Goal: Information Seeking & Learning: Learn about a topic

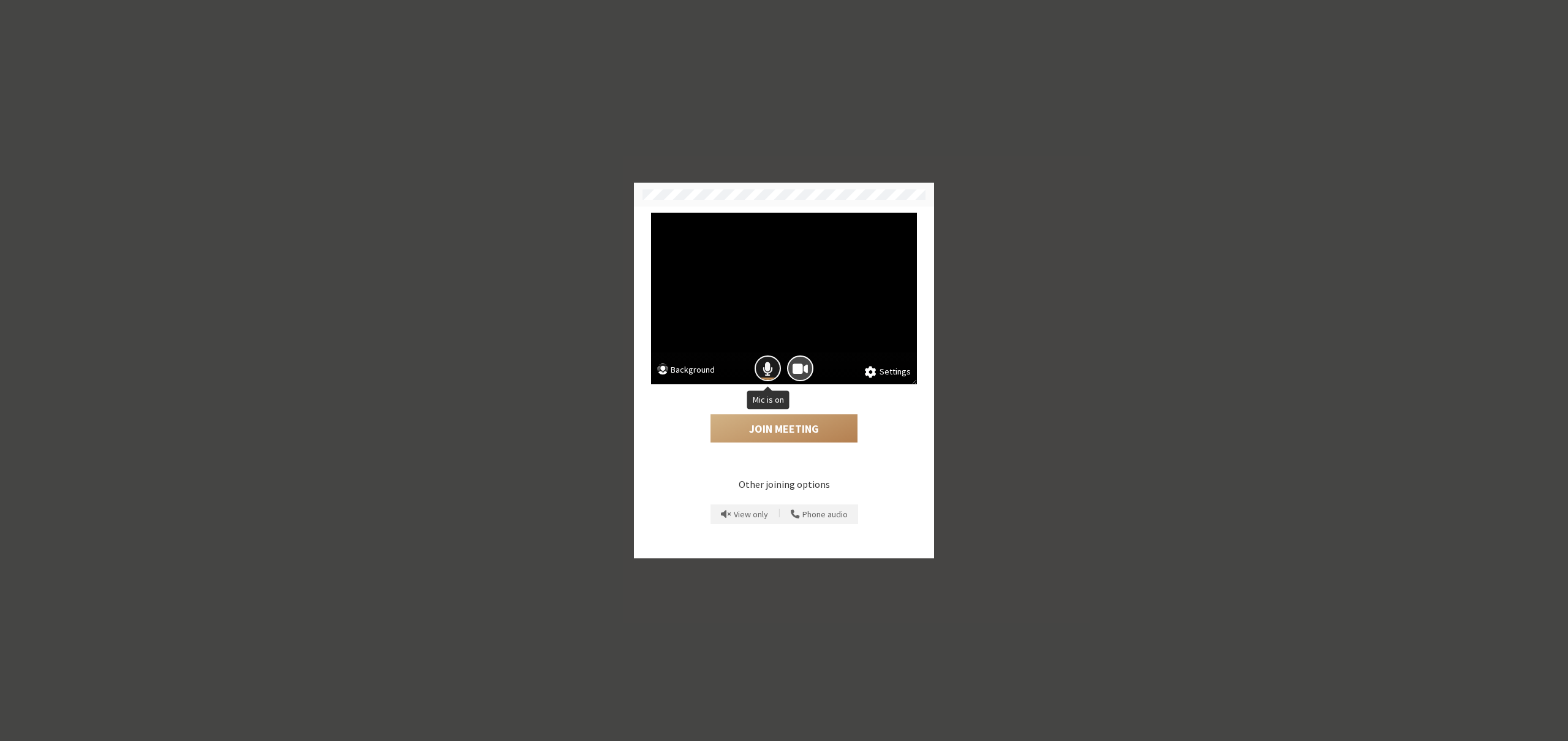
click at [769, 362] on span "Mic is on" at bounding box center [768, 369] width 11 height 17
click at [769, 423] on button "Join Meeting" at bounding box center [784, 429] width 147 height 28
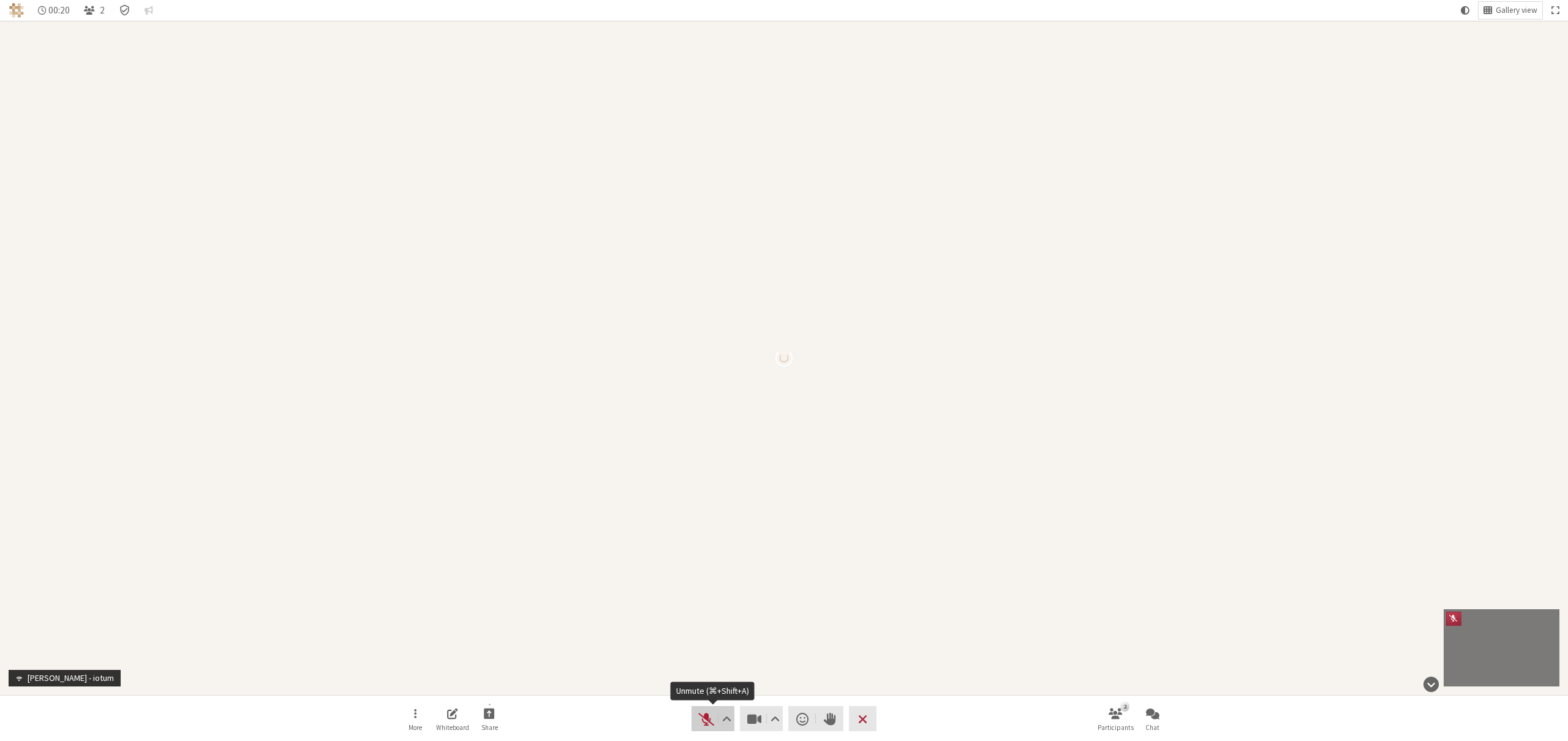
click at [707, 710] on span "Unmute (⌘+Shift+A)" at bounding box center [706, 719] width 17 height 17
click at [770, 721] on button "Video setting" at bounding box center [775, 719] width 15 height 25
click at [700, 719] on span "Mute (⌘+Shift+A)" at bounding box center [706, 719] width 17 height 17
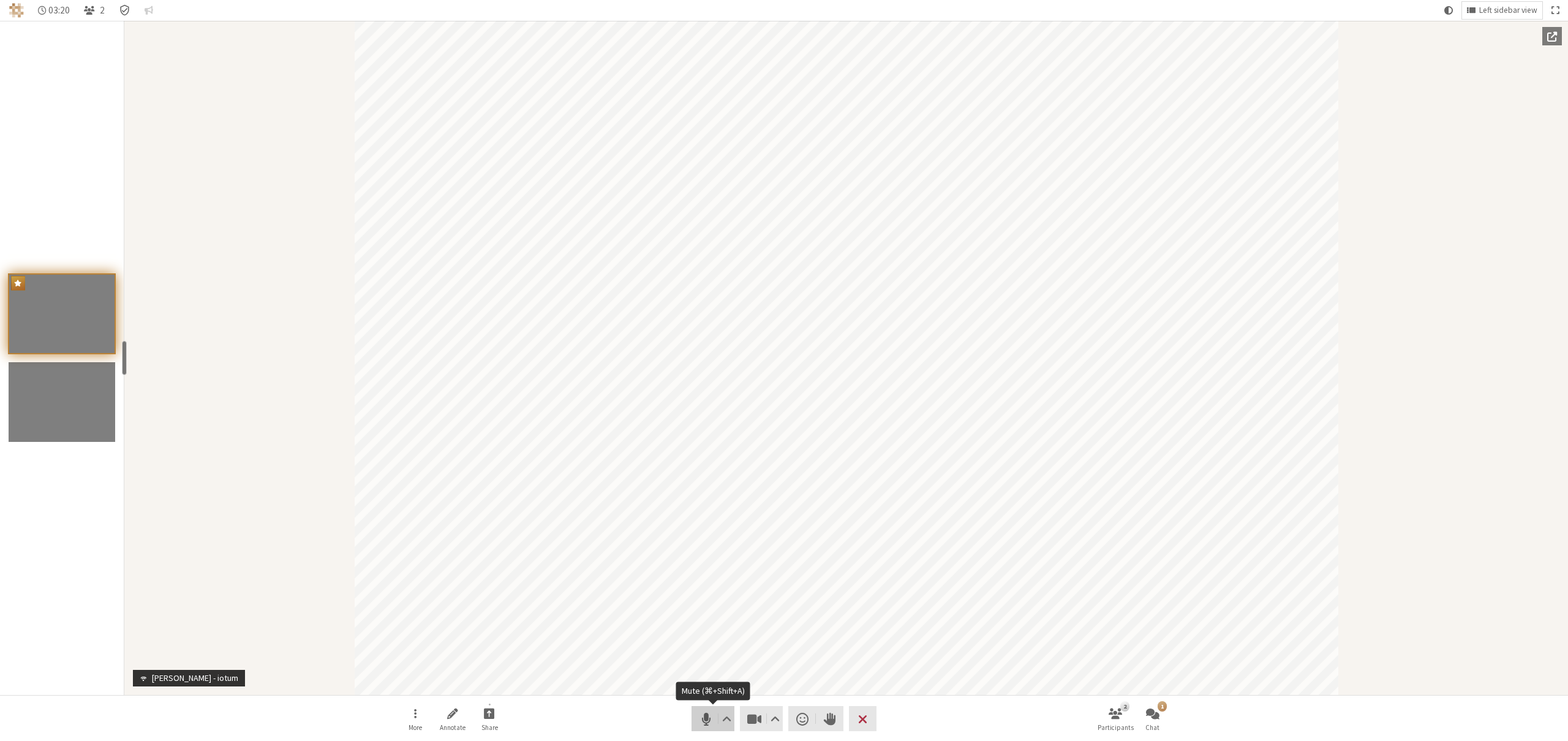
click at [706, 716] on span "Mute (⌘+Shift+A)" at bounding box center [706, 719] width 17 height 17
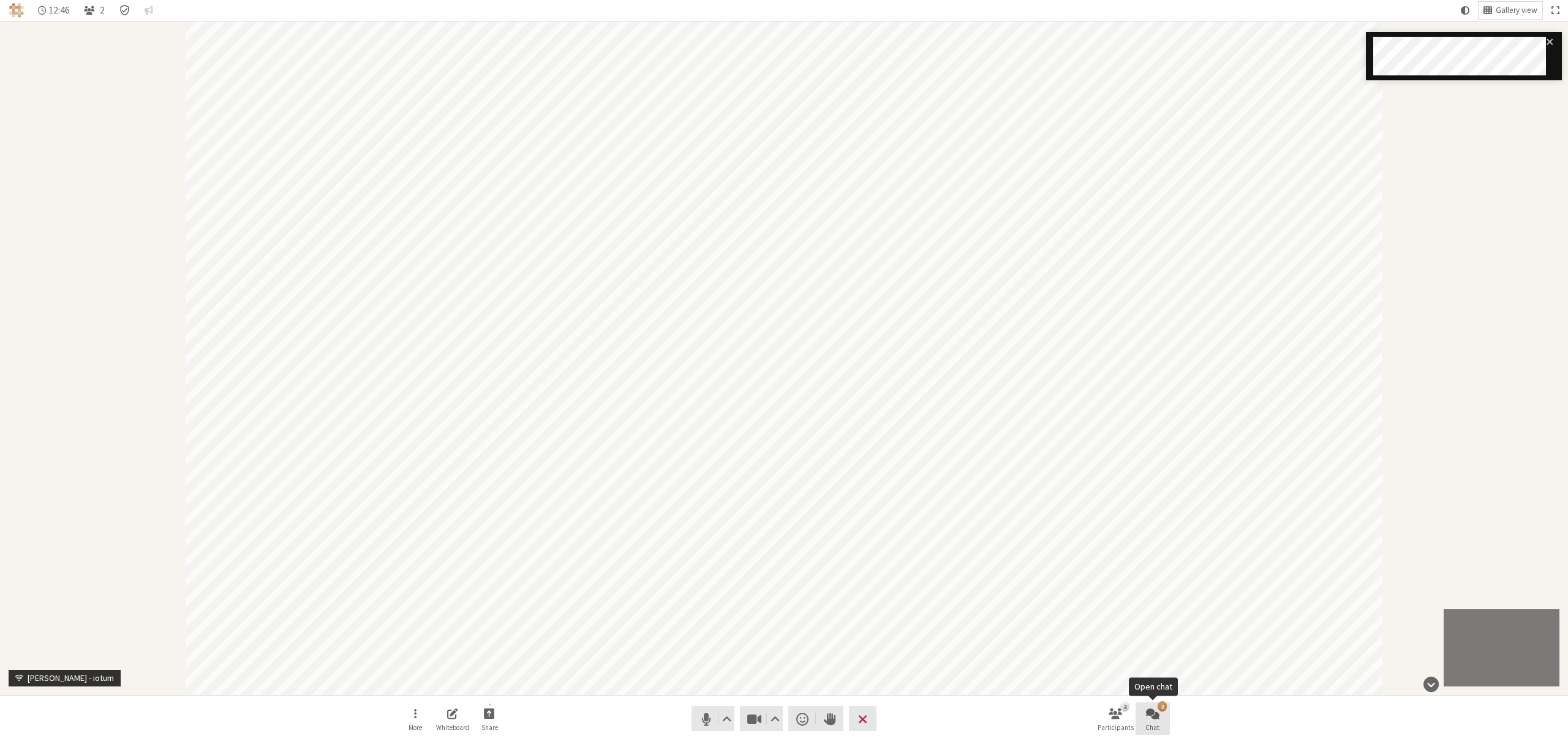
click at [1158, 716] on span "Open chat" at bounding box center [1153, 713] width 13 height 14
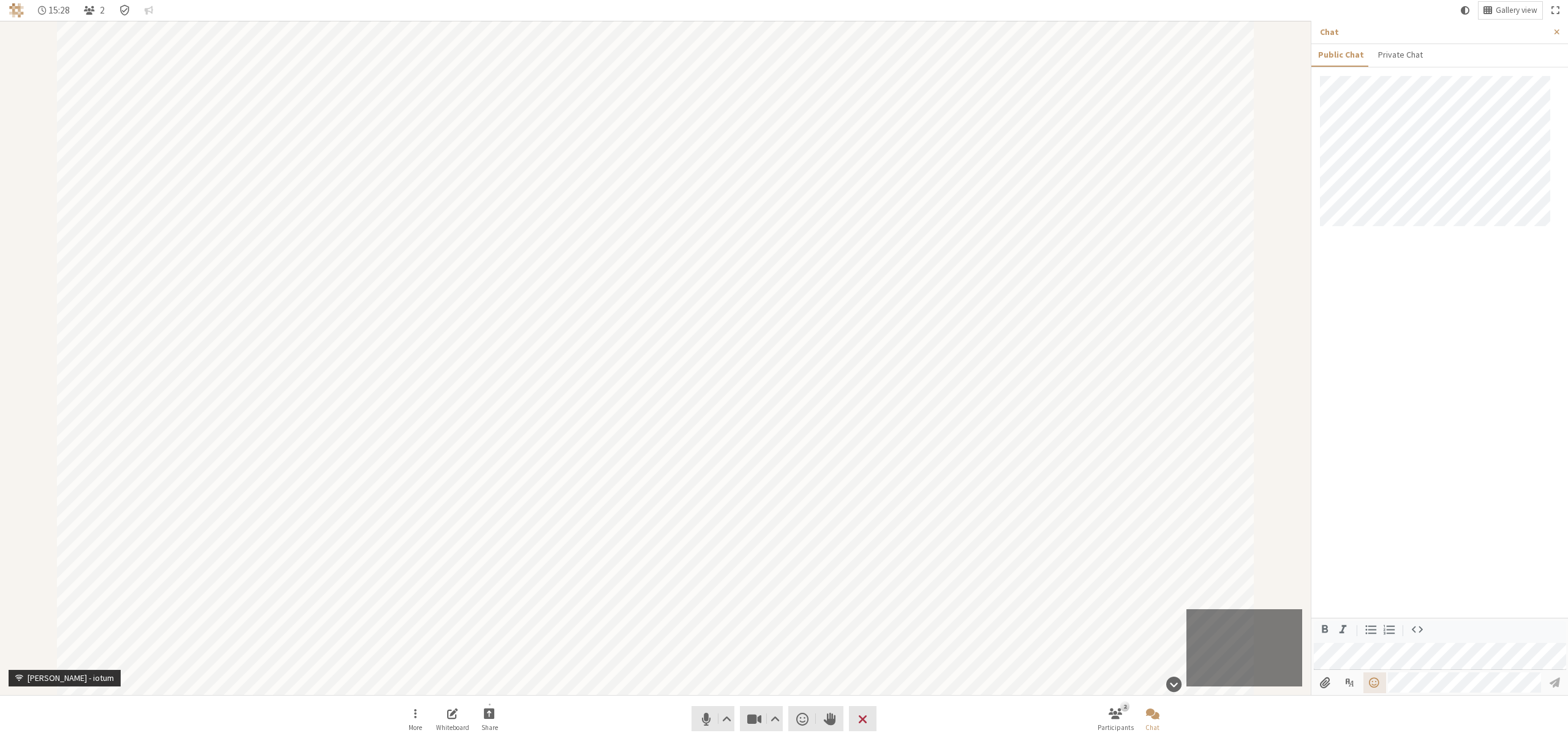
click at [1379, 684] on span "Open menu" at bounding box center [1374, 682] width 13 height 12
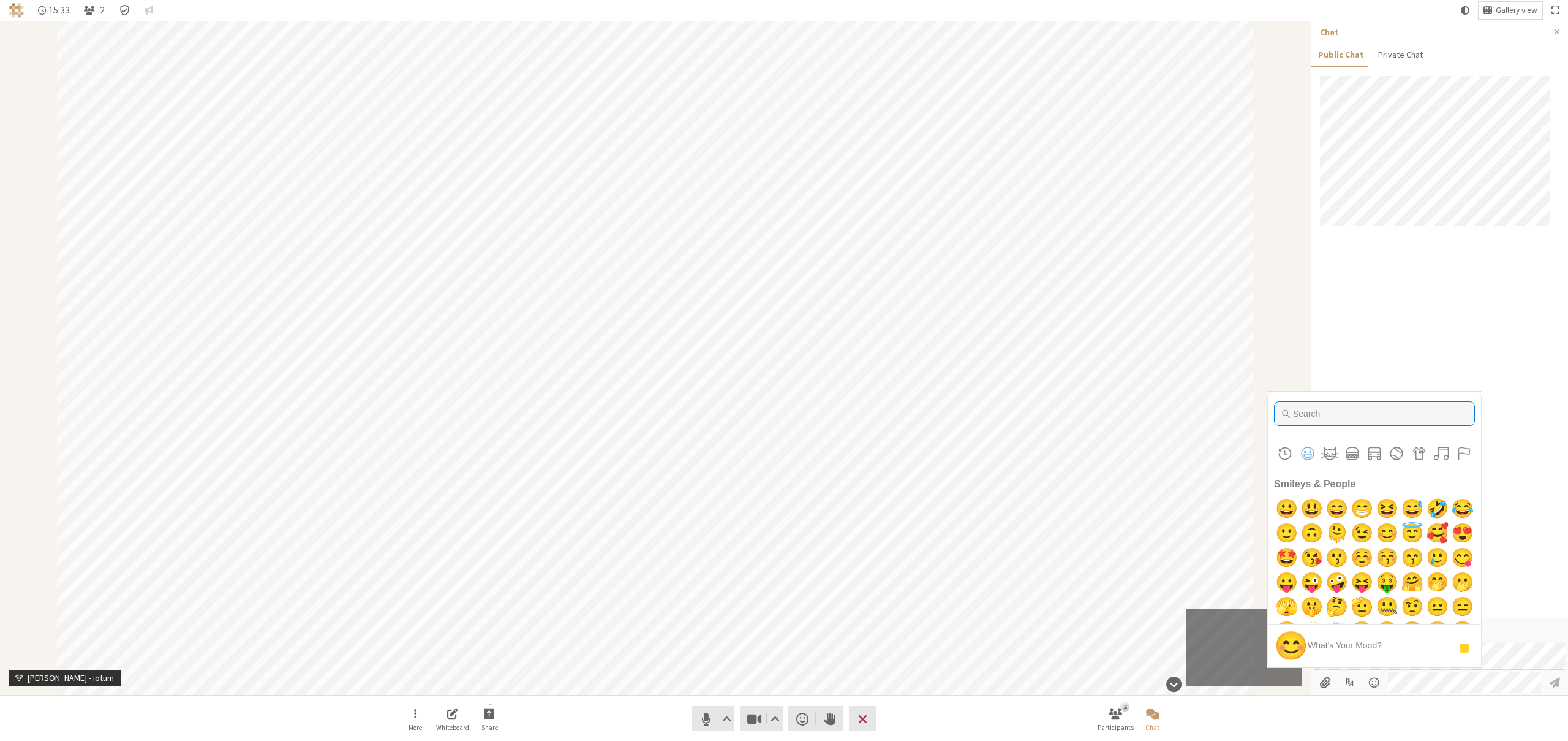
click at [1393, 412] on input "Type to search for an emoji" at bounding box center [1374, 414] width 201 height 25
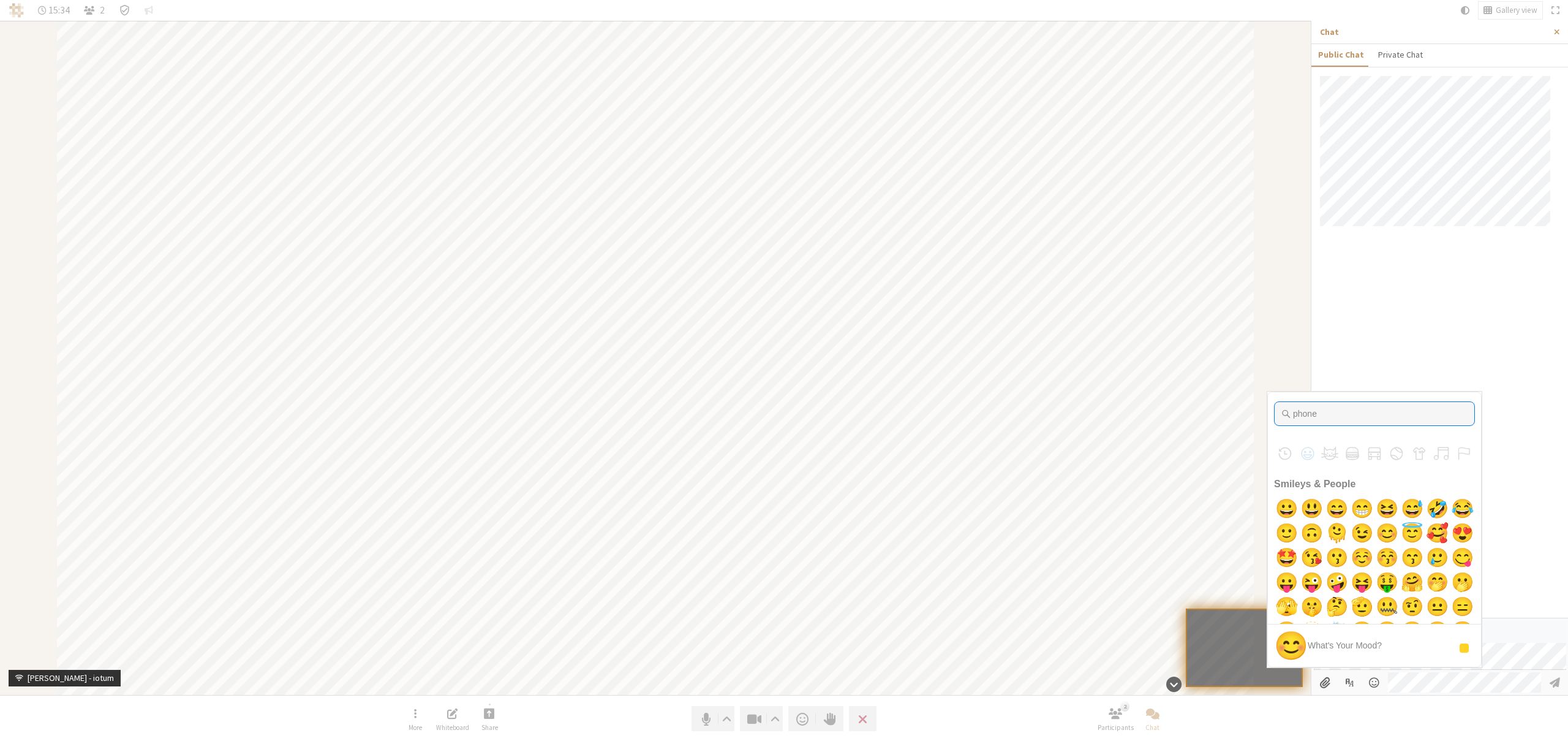
click at [1340, 416] on input "phone" at bounding box center [1374, 414] width 201 height 25
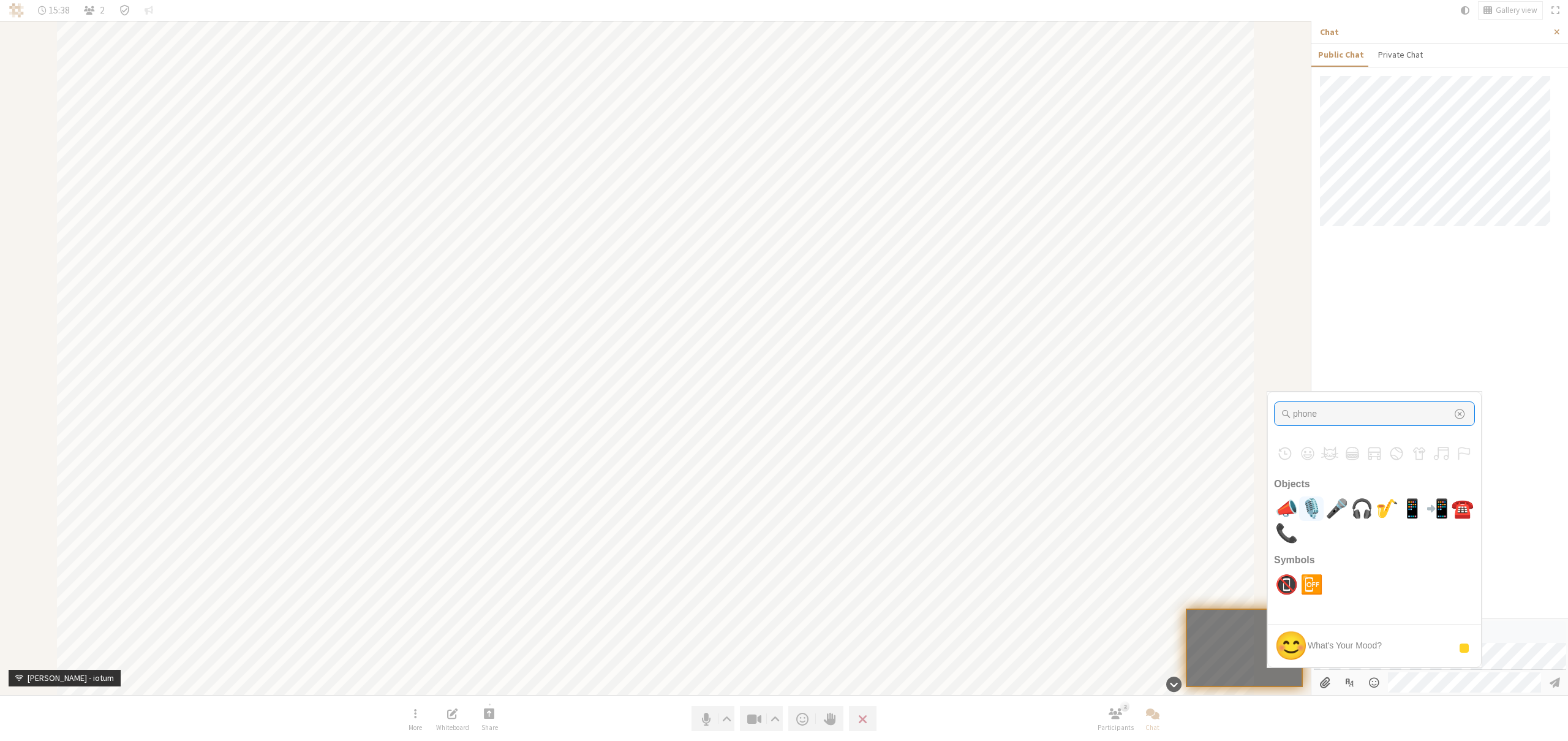
type input "phone"
click at [1425, 509] on span "📱" at bounding box center [1412, 509] width 29 height 25
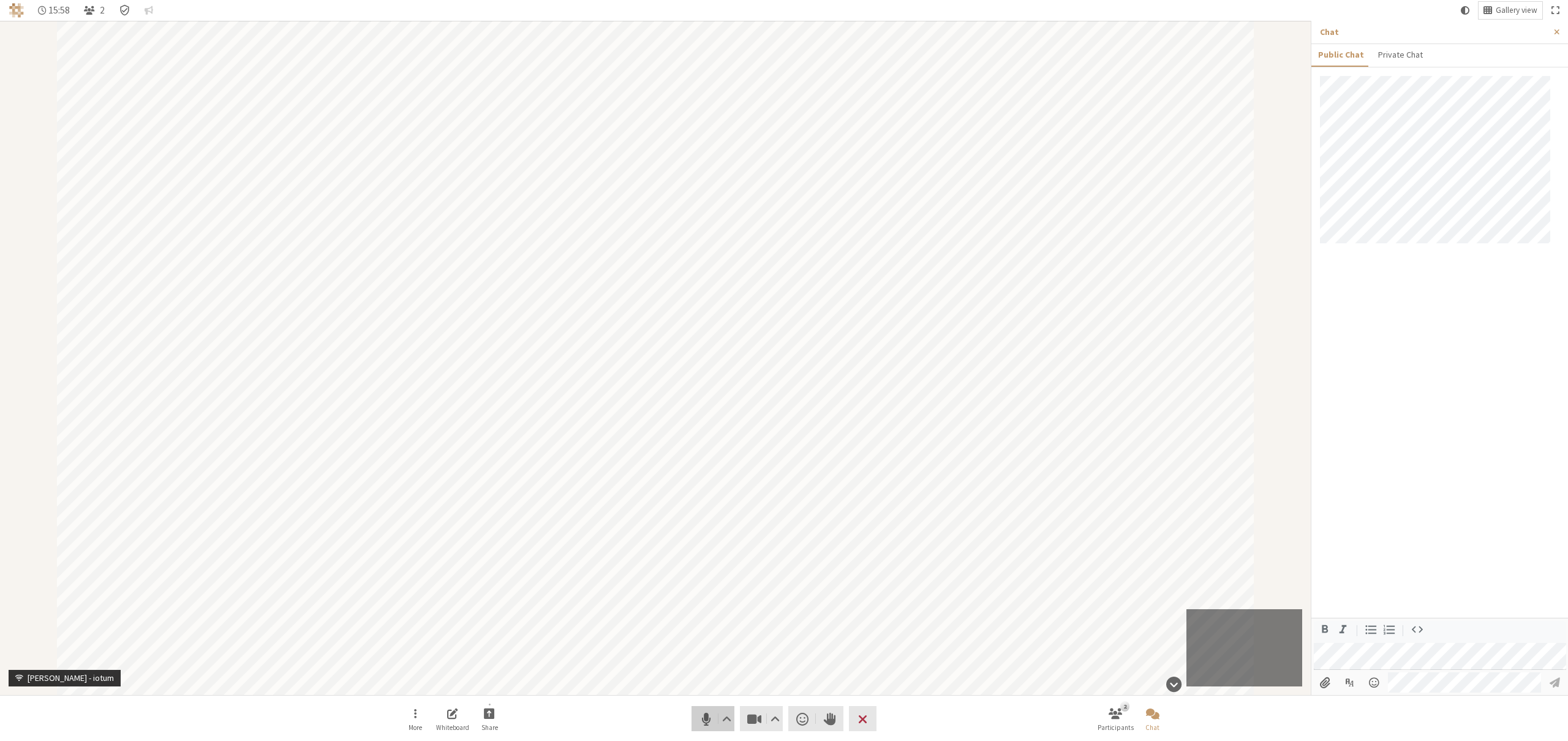
click at [702, 713] on span "Mute (⌘+Shift+A)" at bounding box center [706, 719] width 17 height 17
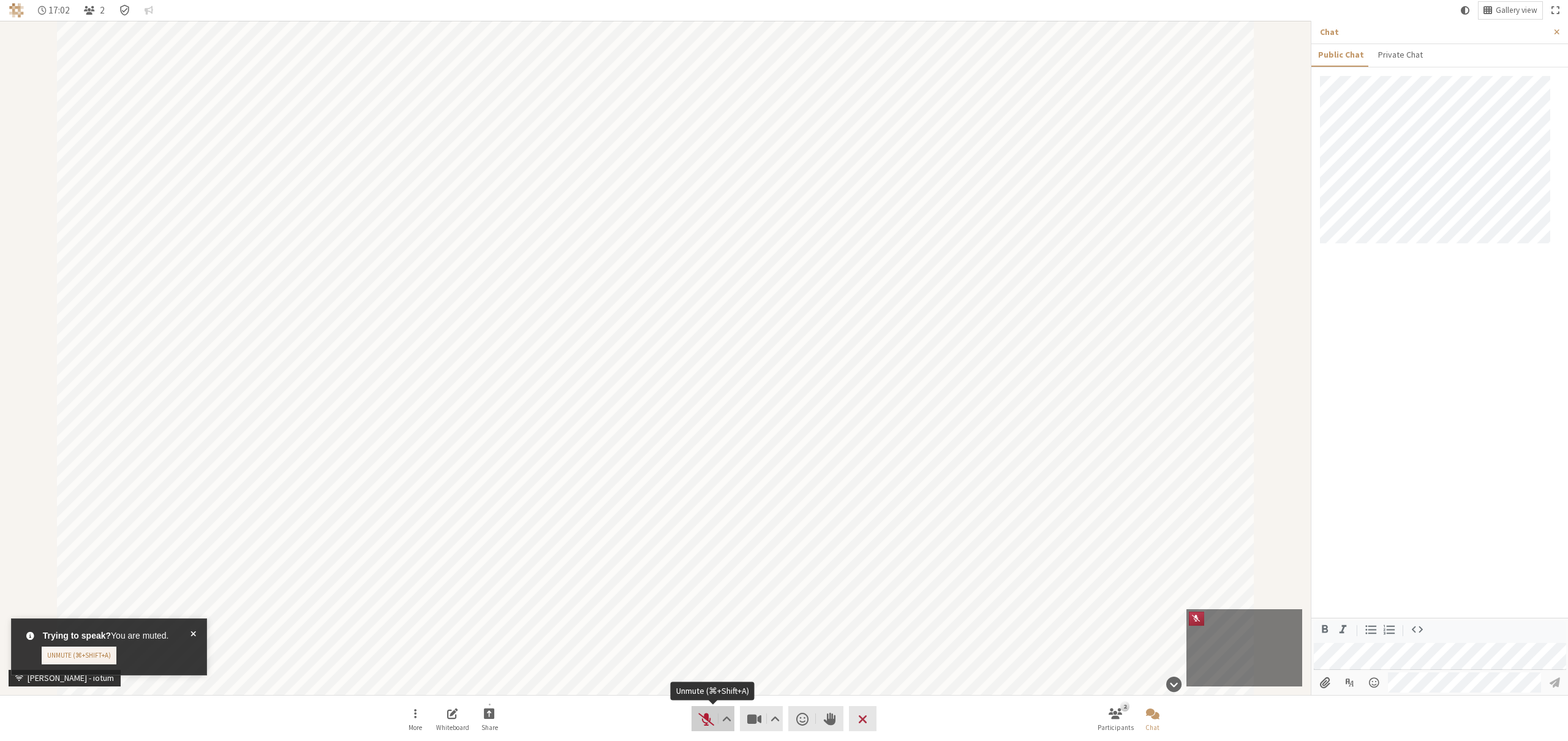
click at [696, 714] on button "Audio" at bounding box center [713, 719] width 43 height 25
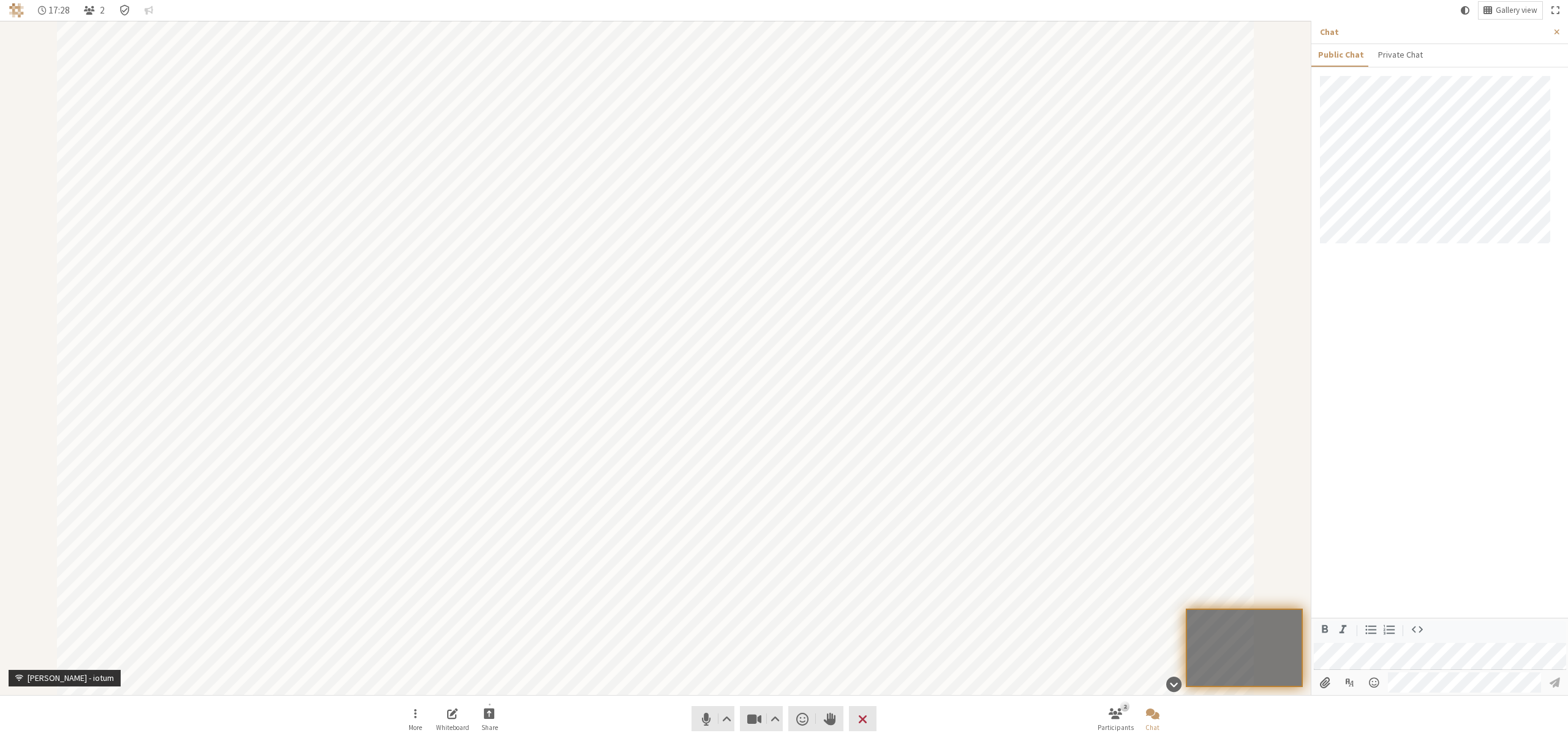
click at [0, 496] on div "Participant" at bounding box center [655, 357] width 1311 height 674
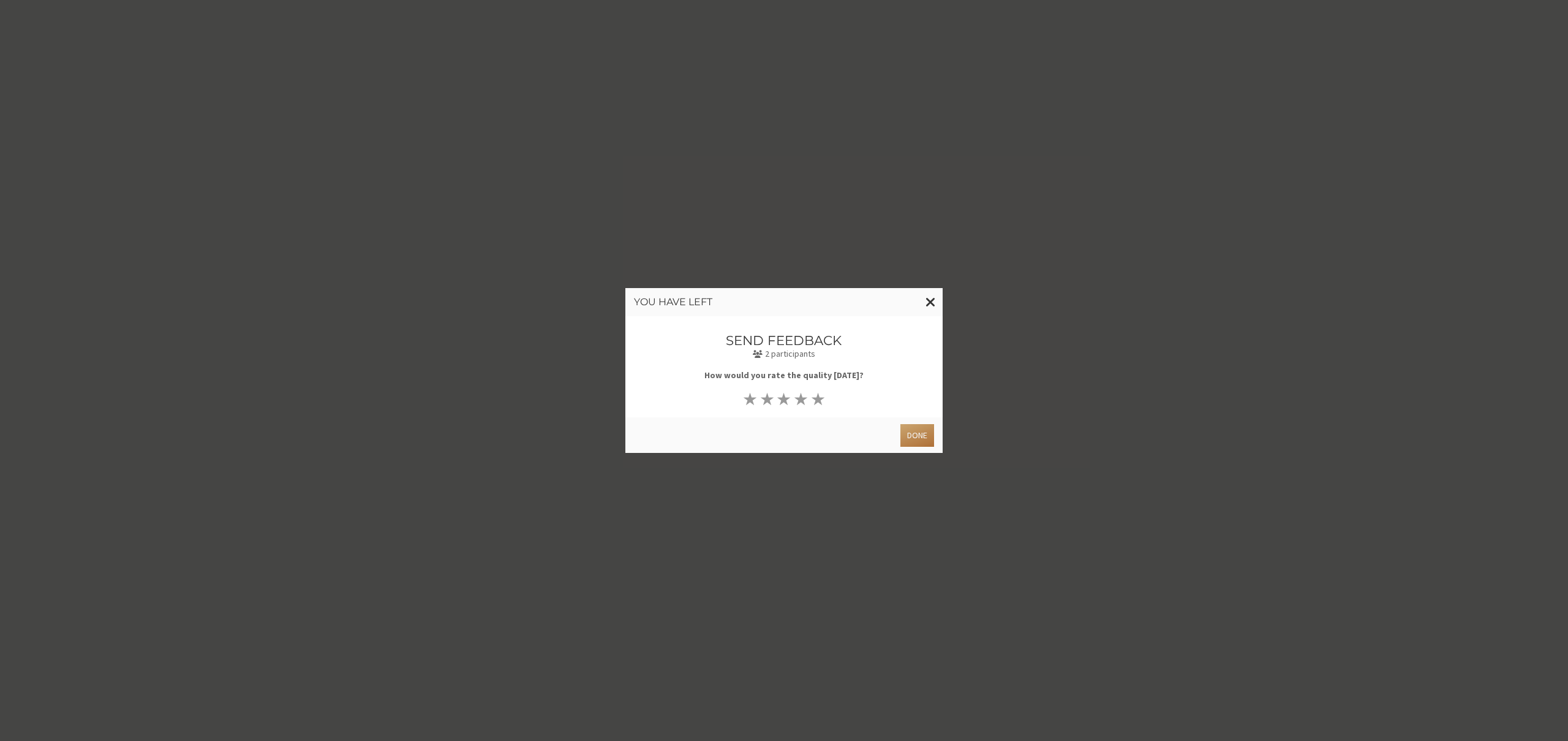
click at [907, 441] on button "Done" at bounding box center [917, 435] width 34 height 22
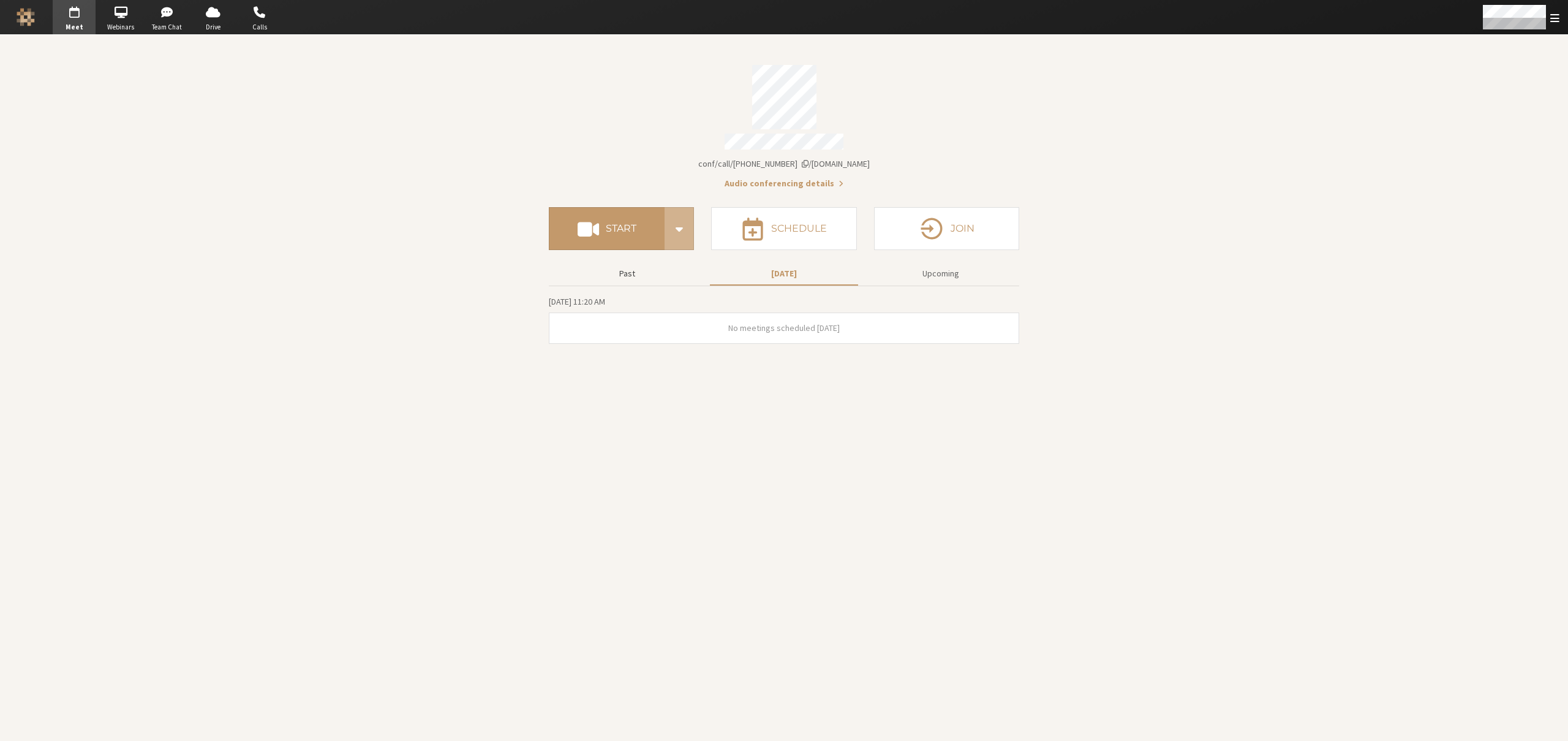
click at [630, 269] on button "Past" at bounding box center [627, 274] width 148 height 22
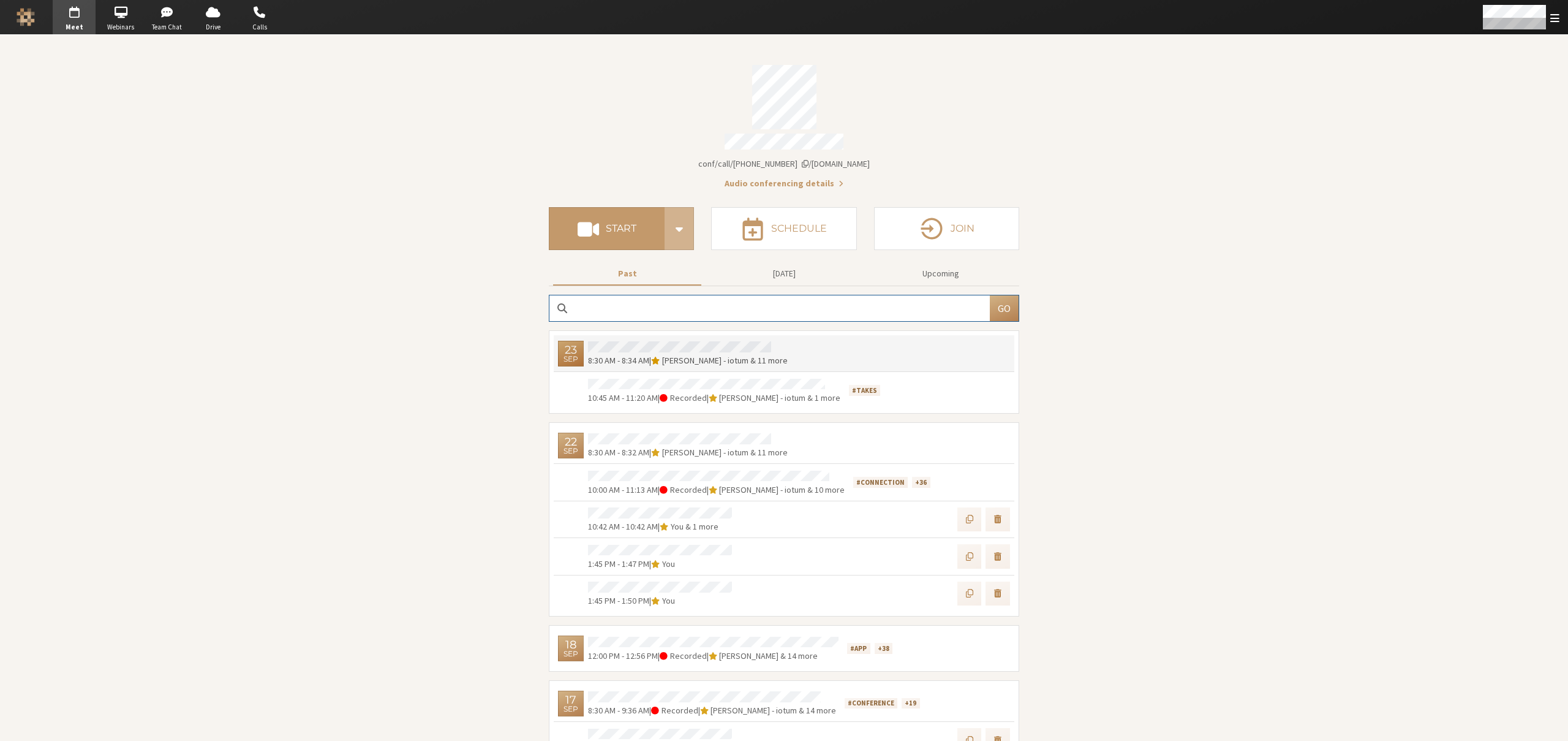
click at [805, 348] on div at bounding box center [908, 354] width 205 height 28
click at [669, 392] on span "| Recorded" at bounding box center [682, 397] width 49 height 11
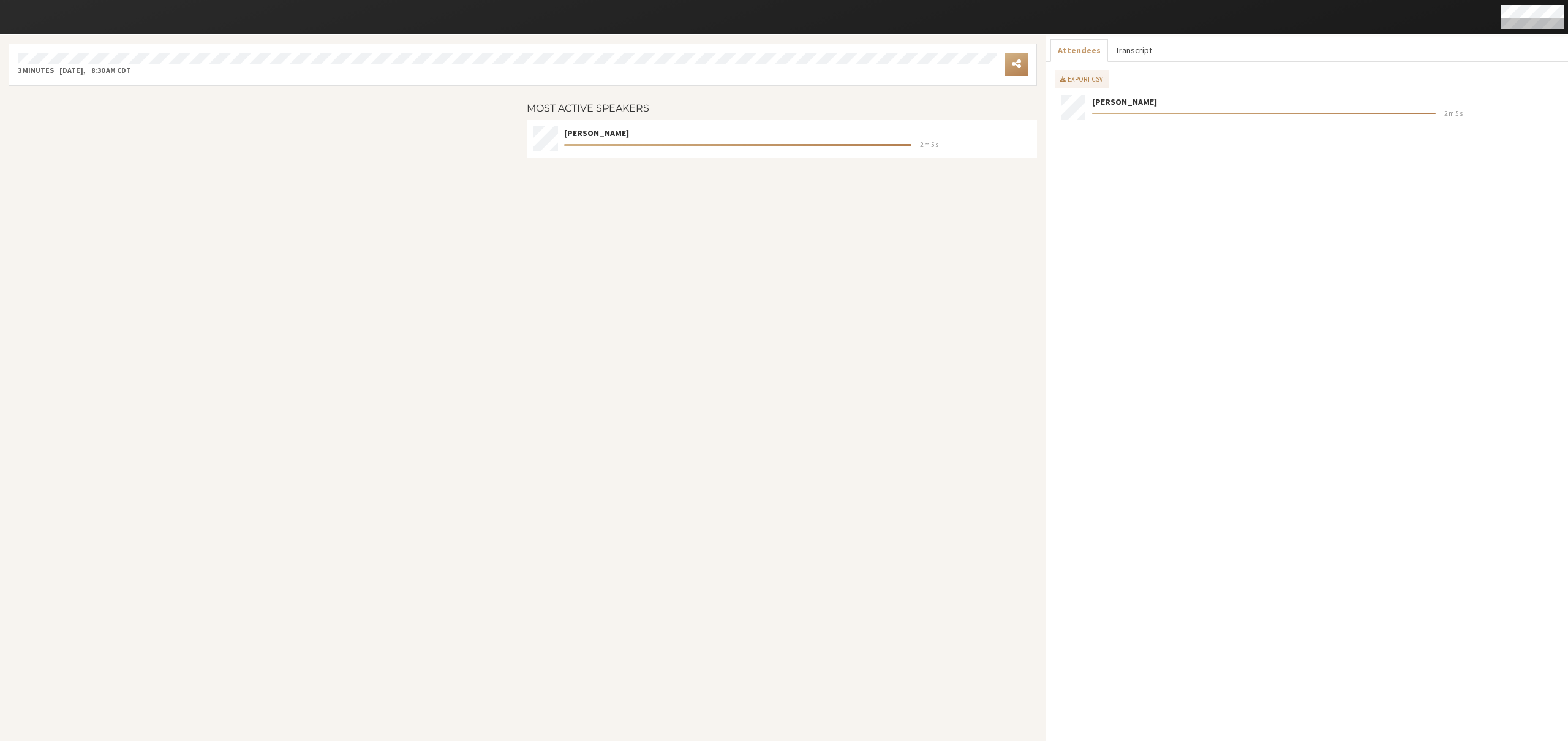
click at [1140, 51] on button "Transcript" at bounding box center [1134, 50] width 51 height 22
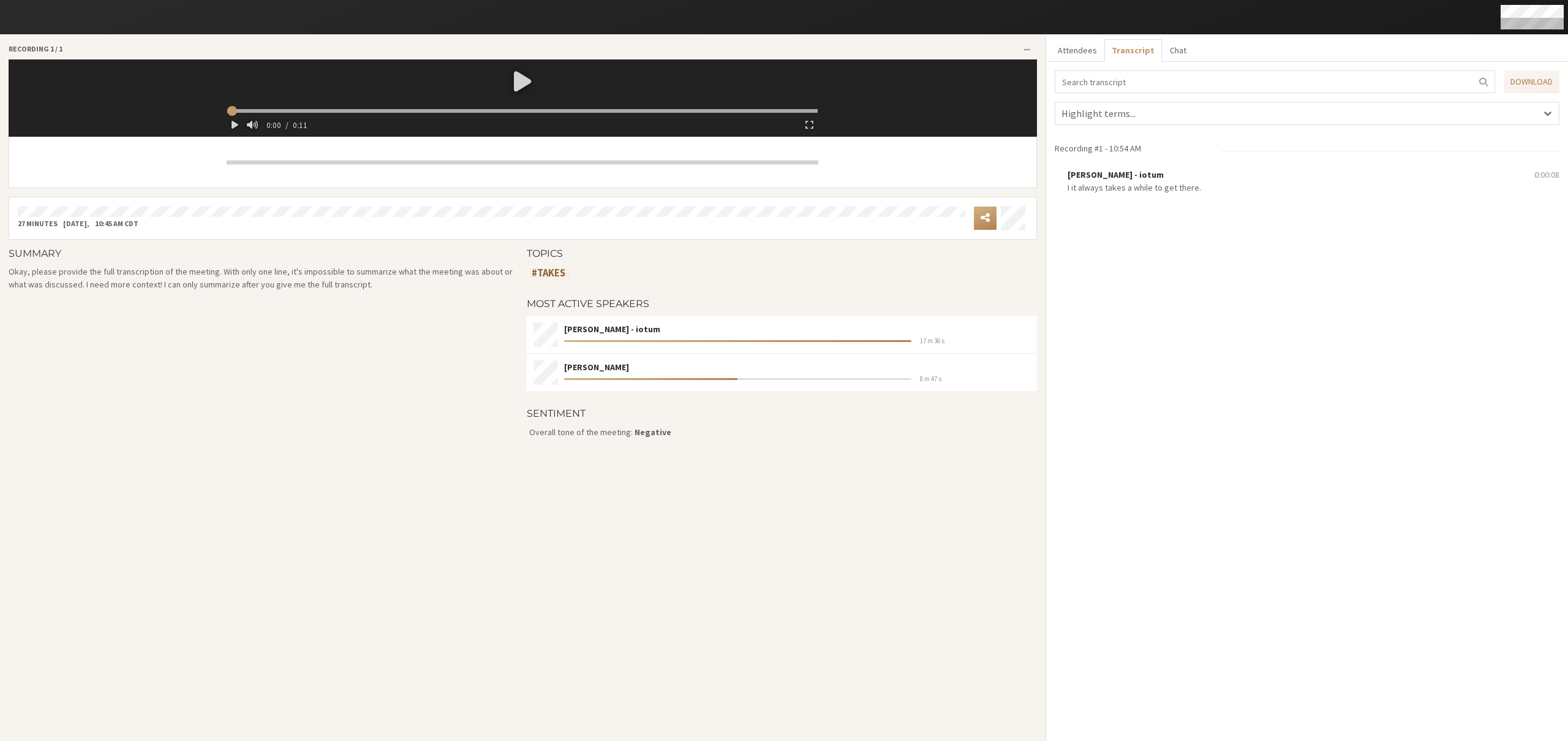
click at [521, 85] on div at bounding box center [522, 81] width 601 height 43
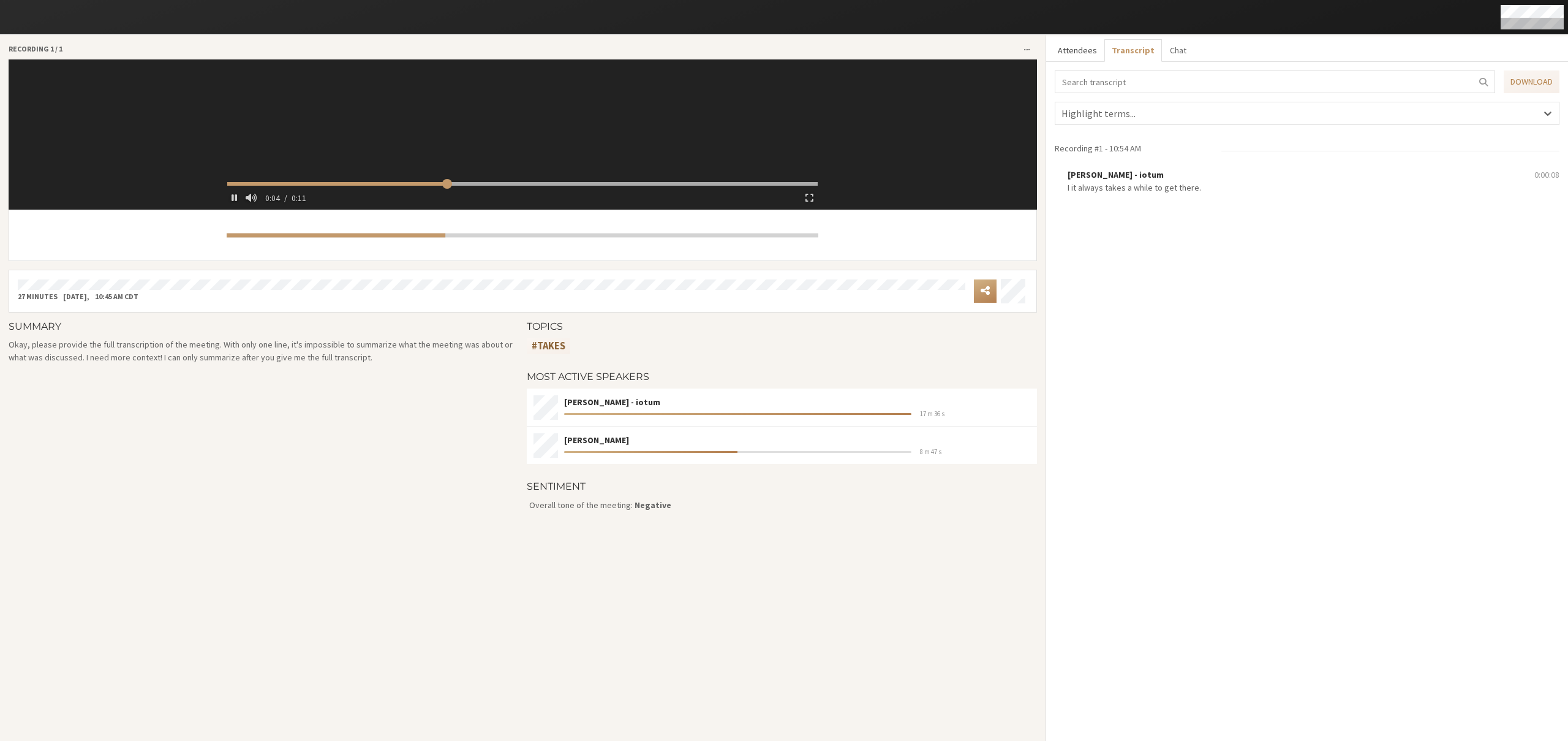
click at [1086, 56] on button "Attendees" at bounding box center [1077, 50] width 54 height 22
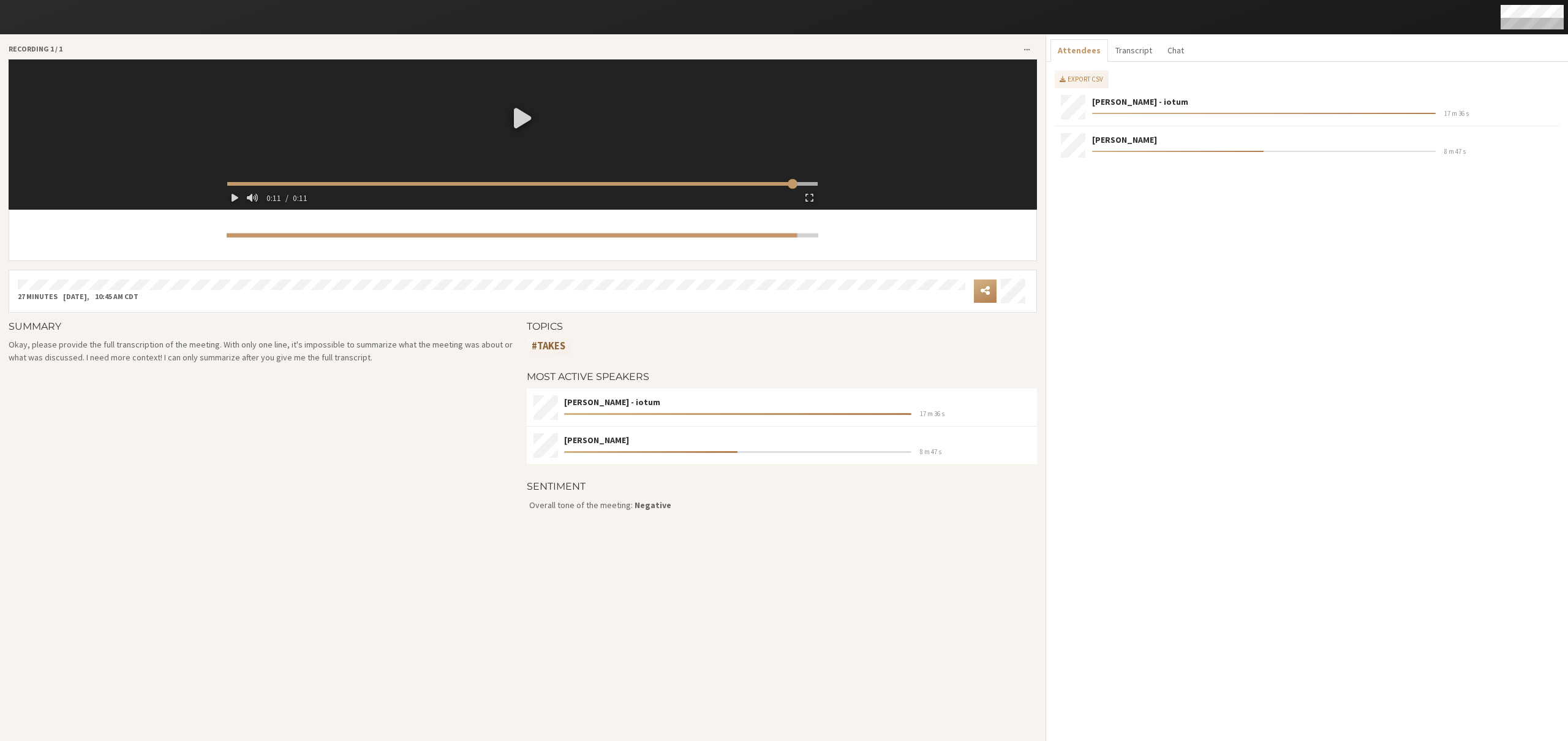
type input "11.802667"
